Goal: Information Seeking & Learning: Learn about a topic

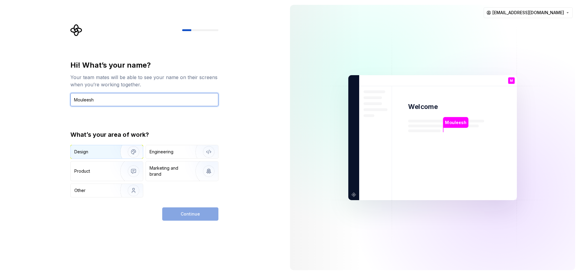
type input "Mouleesh"
click at [116, 156] on img "button" at bounding box center [129, 152] width 39 height 40
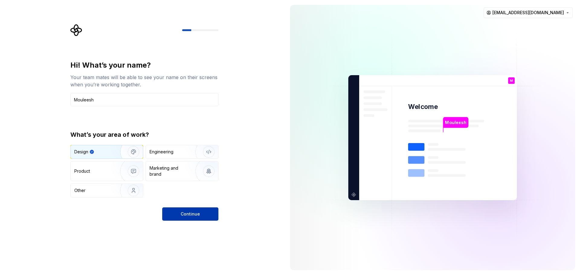
click at [185, 216] on span "Continue" at bounding box center [190, 214] width 19 height 6
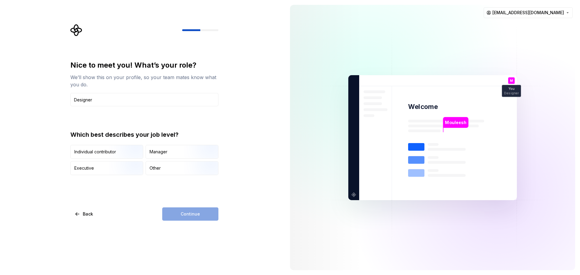
type input "Designer"
click at [181, 209] on div "Continue" at bounding box center [190, 214] width 56 height 13
click at [165, 173] on div "Other" at bounding box center [182, 168] width 72 height 13
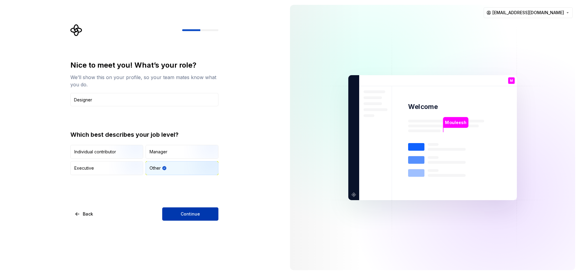
click at [182, 218] on button "Continue" at bounding box center [190, 214] width 56 height 13
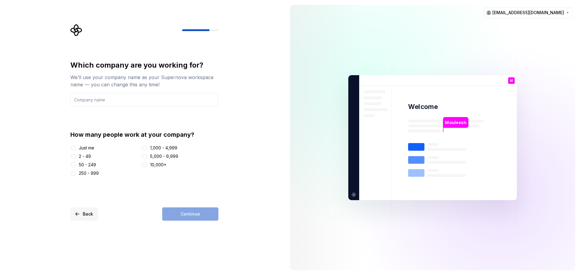
click at [87, 212] on span "Back" at bounding box center [88, 214] width 10 height 6
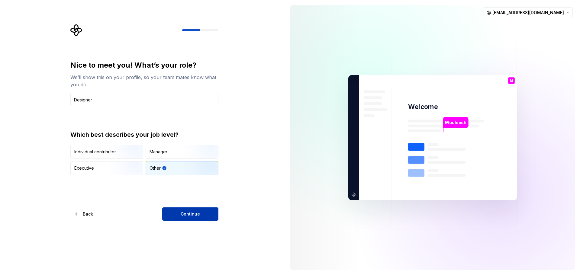
click at [182, 213] on span "Continue" at bounding box center [190, 214] width 19 height 6
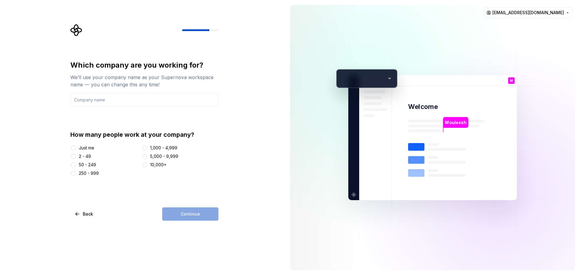
click at [81, 149] on div "Just me" at bounding box center [86, 148] width 15 height 6
click at [76, 149] on button "Just me" at bounding box center [73, 148] width 5 height 5
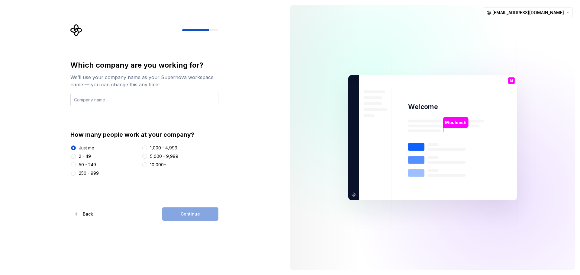
click at [121, 105] on input "text" at bounding box center [144, 99] width 148 height 13
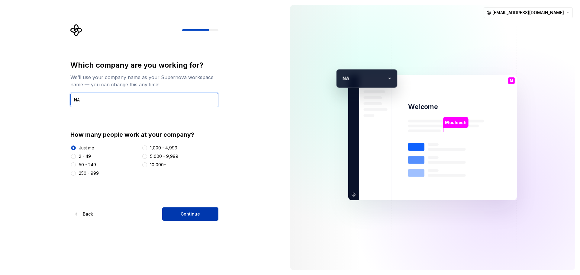
type input "NA"
click at [179, 218] on button "Continue" at bounding box center [190, 214] width 56 height 13
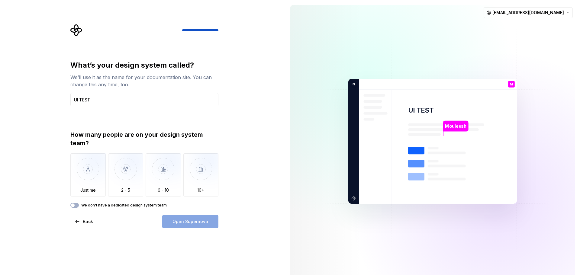
type input "UI TEST"
click at [91, 120] on div "What’s your design system called? We’ll use it as the name for your documentati…" at bounding box center [144, 133] width 148 height 147
click at [84, 186] on img "button" at bounding box center [87, 173] width 35 height 40
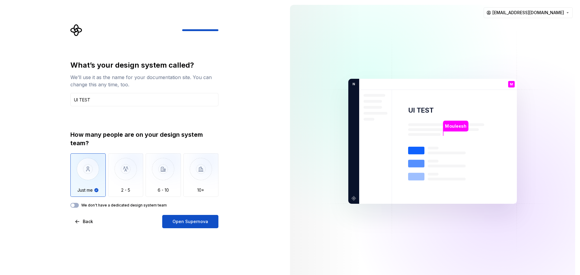
click at [75, 203] on div "How many people are on your design system team? Just me 2 - 5 6 - 10 10+ We don…" at bounding box center [144, 169] width 148 height 77
click at [74, 209] on div "What’s your design system called? We’ll use it as the name for your documentati…" at bounding box center [144, 144] width 148 height 168
click at [74, 205] on span "button" at bounding box center [73, 206] width 4 height 4
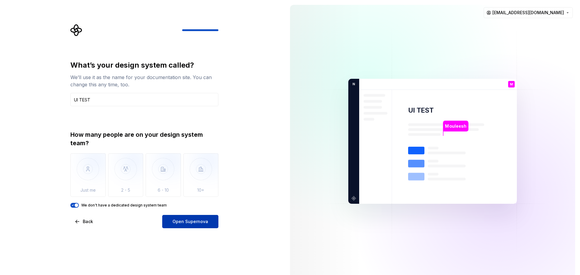
click at [176, 221] on span "Open Supernova" at bounding box center [191, 222] width 36 height 6
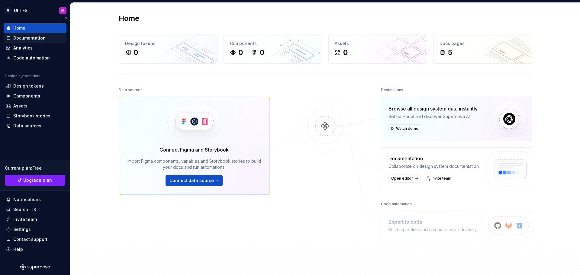
click at [23, 36] on div "Documentation" at bounding box center [29, 38] width 32 height 6
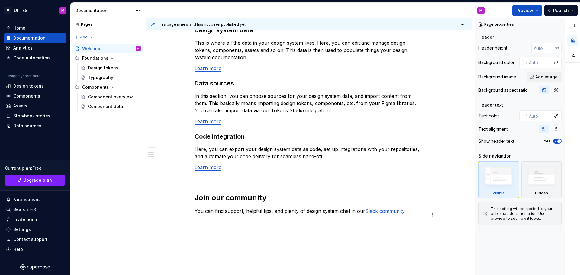
scroll to position [387, 0]
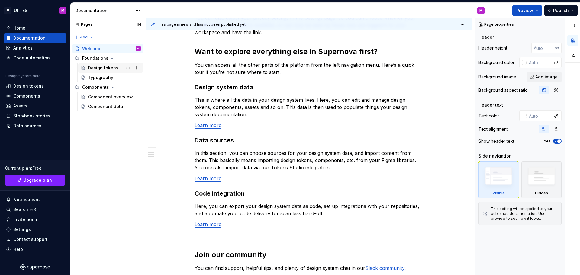
click at [99, 66] on div "Design tokens" at bounding box center [103, 68] width 31 height 6
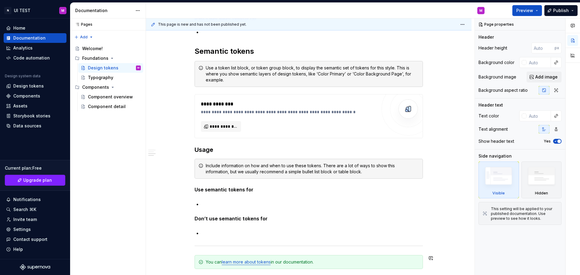
scroll to position [381, 0]
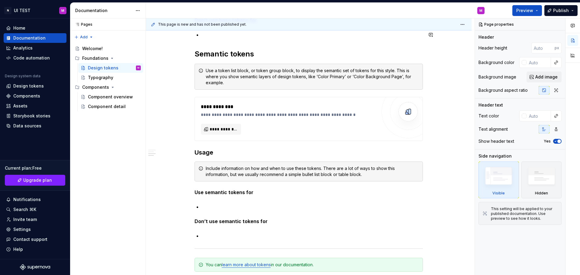
type textarea "*"
